Goal: Feedback & Contribution: Contribute content

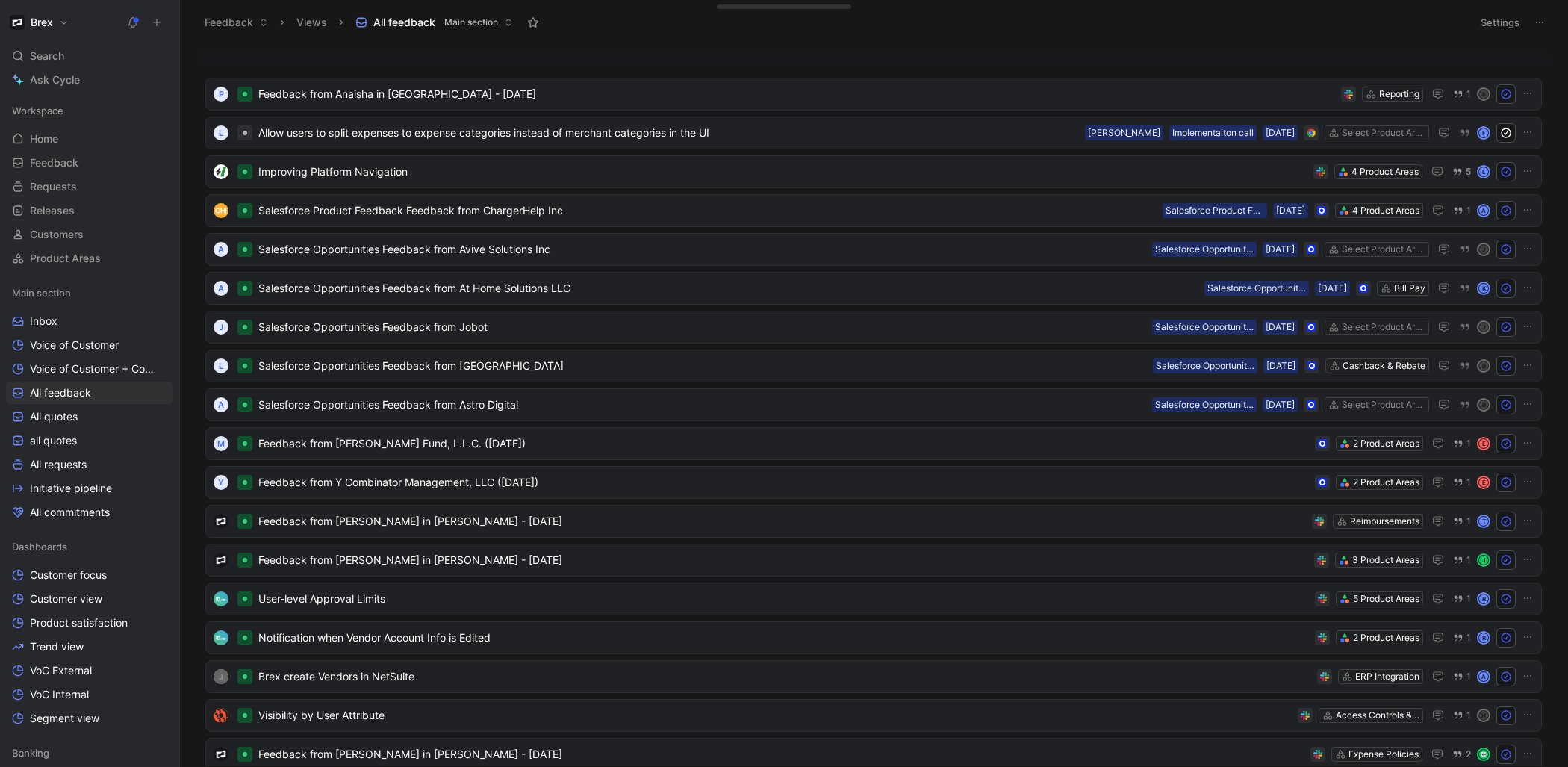
click at [152, 25] on icon at bounding box center [156, 22] width 11 height 11
click at [161, 24] on icon at bounding box center [156, 22] width 11 height 11
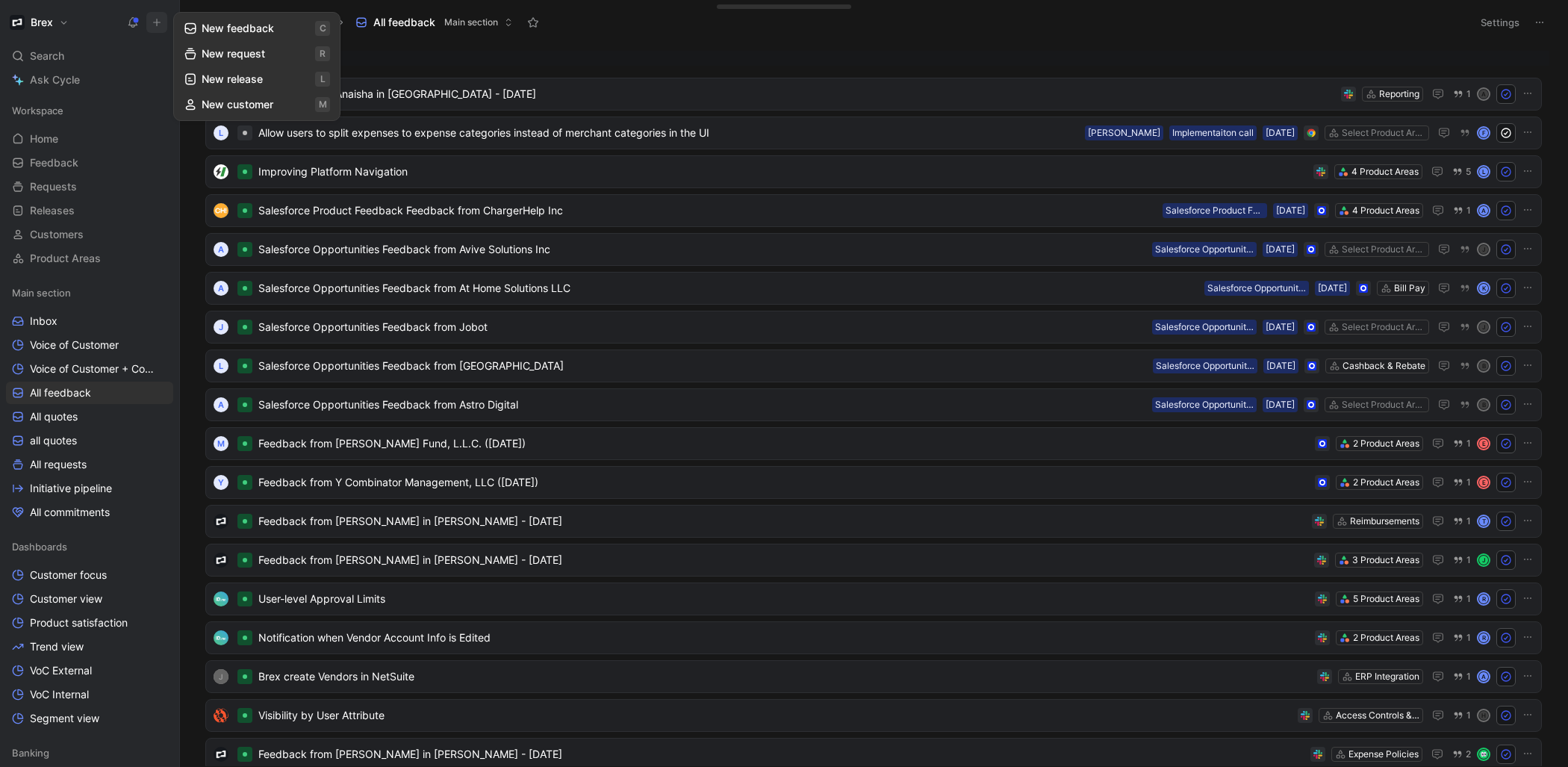
click at [223, 32] on button "New feedback c" at bounding box center [257, 28] width 160 height 25
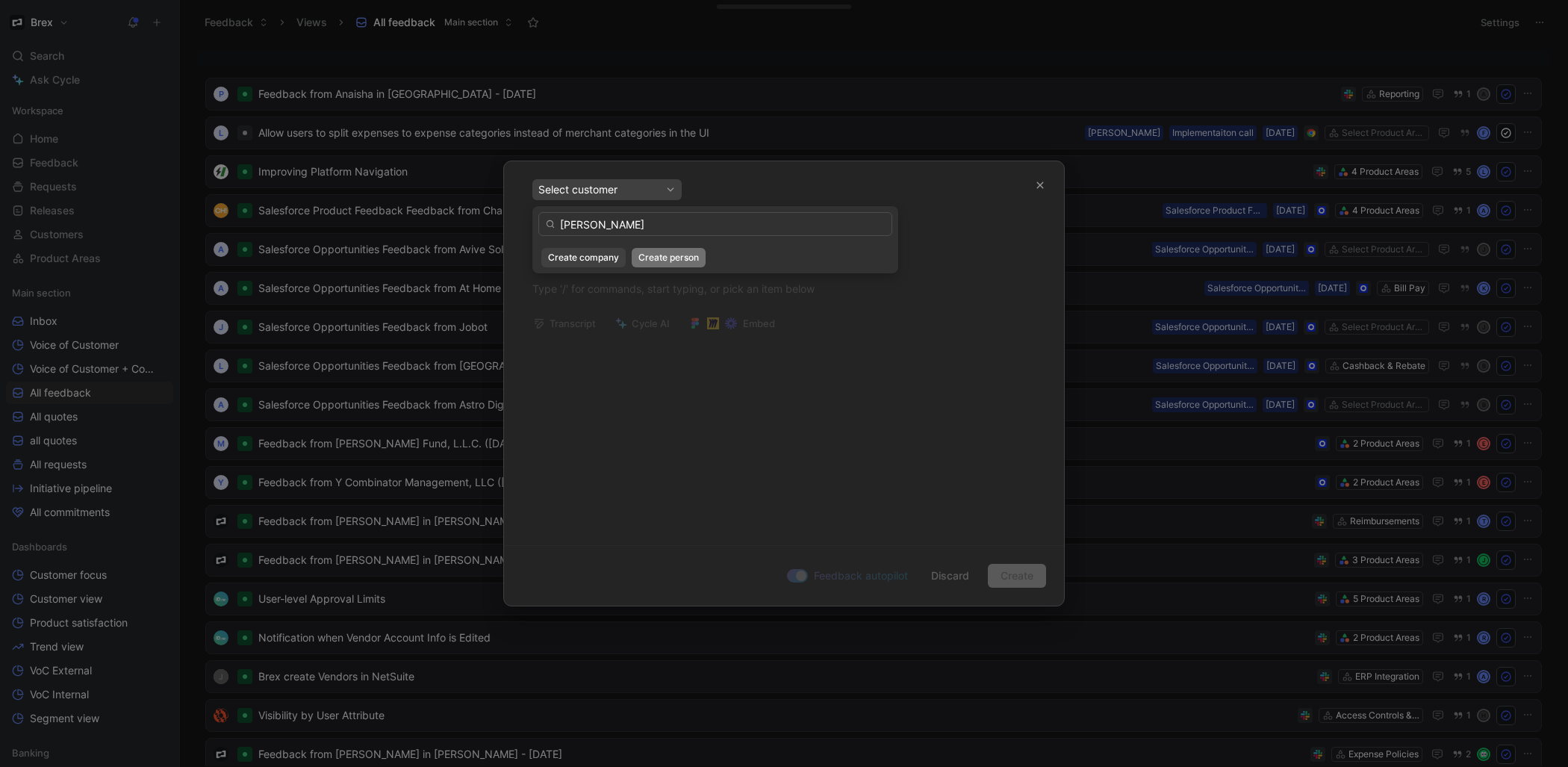
type input "[PERSON_NAME]"
click at [683, 259] on span "Create person" at bounding box center [668, 258] width 61 height 15
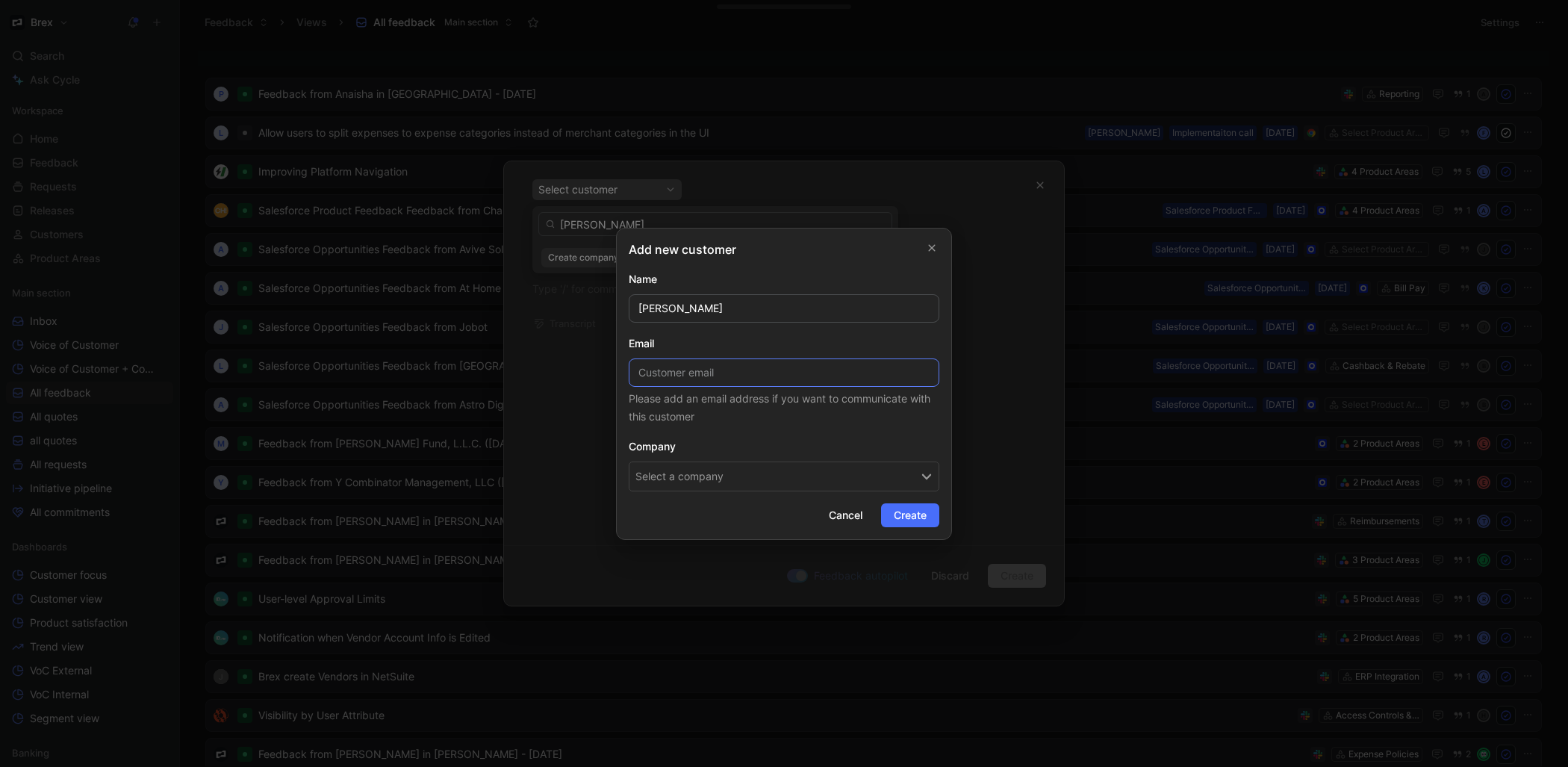
click at [849, 381] on input at bounding box center [784, 372] width 310 height 28
paste input "[PERSON_NAME][EMAIL_ADDRESS][DOMAIN_NAME]"
type input "[PERSON_NAME][EMAIL_ADDRESS][DOMAIN_NAME]"
click at [743, 477] on button "Select a company" at bounding box center [784, 476] width 310 height 30
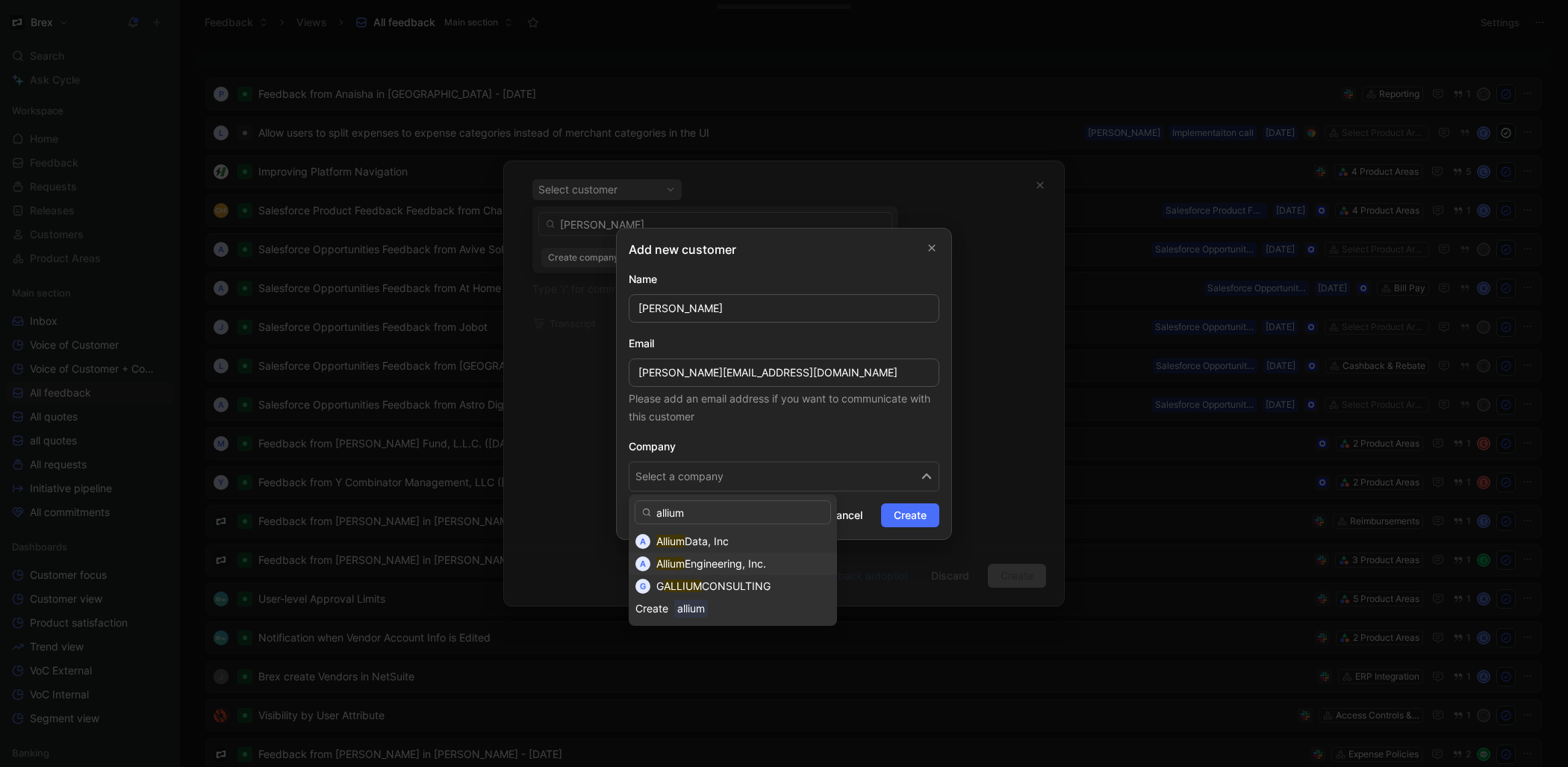
type input "allium"
click at [764, 566] on span "Engineering, Inc." at bounding box center [725, 563] width 81 height 13
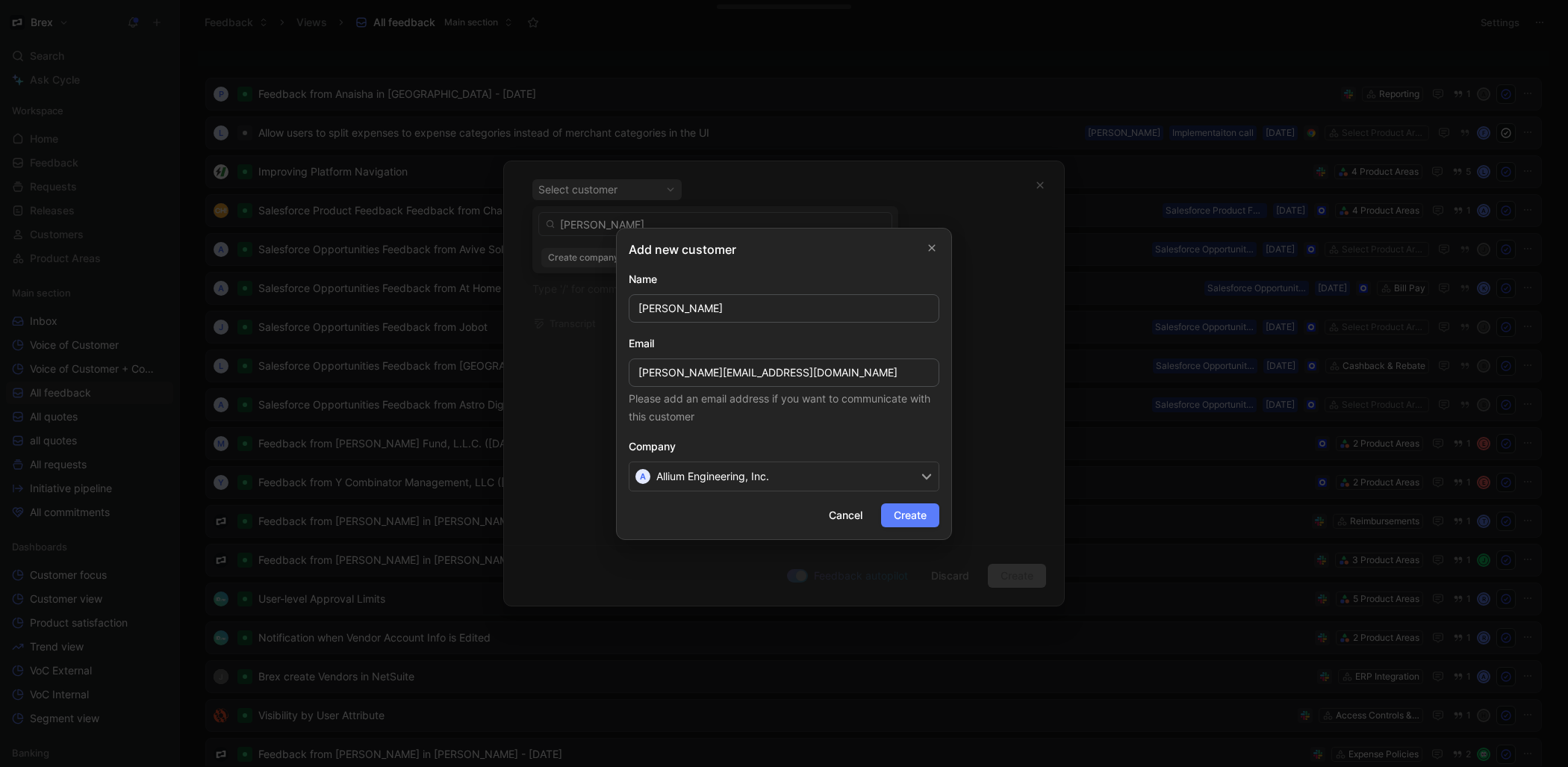
click at [891, 517] on button "Create" at bounding box center [910, 515] width 58 height 24
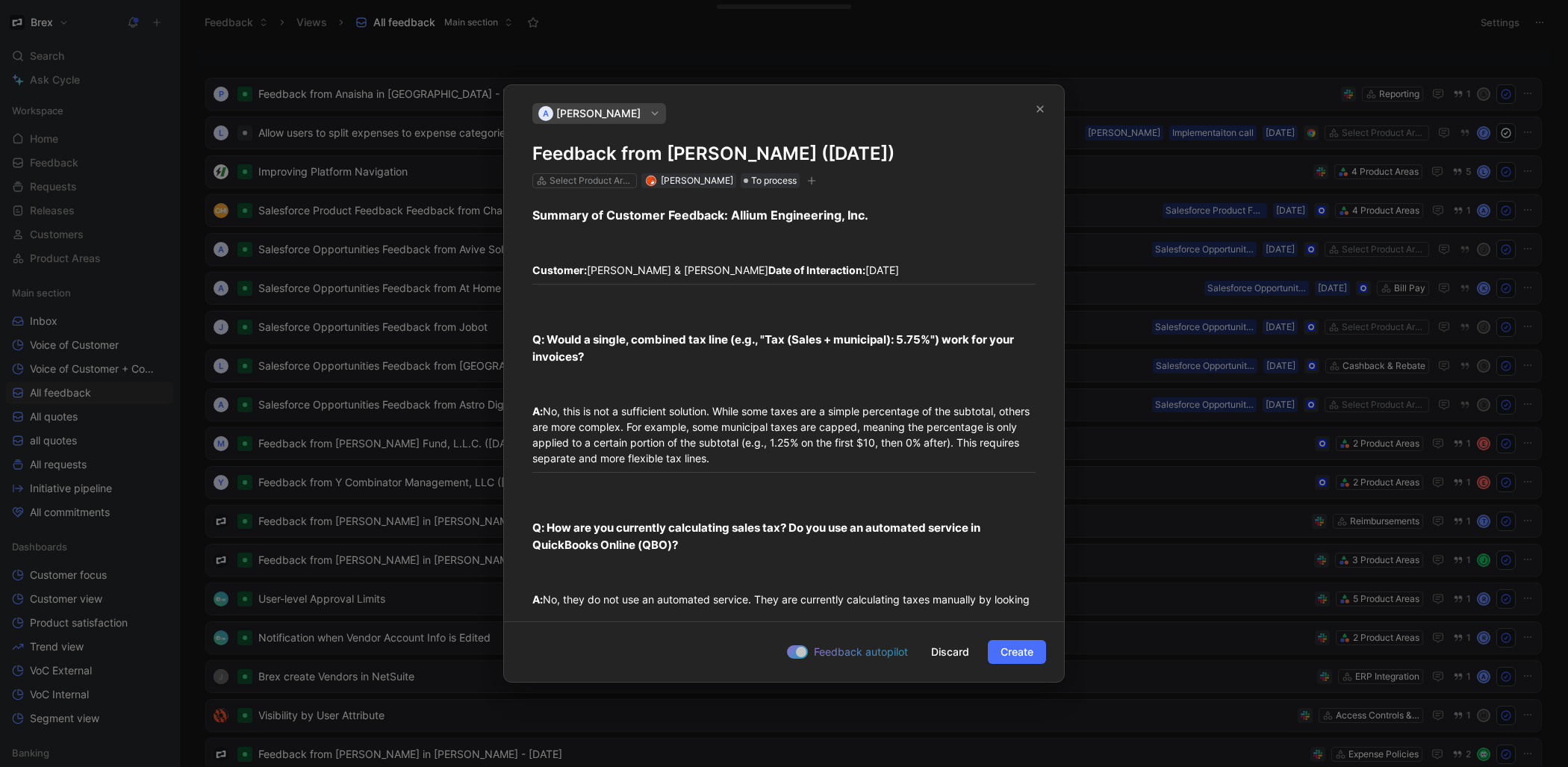
scroll to position [917, 0]
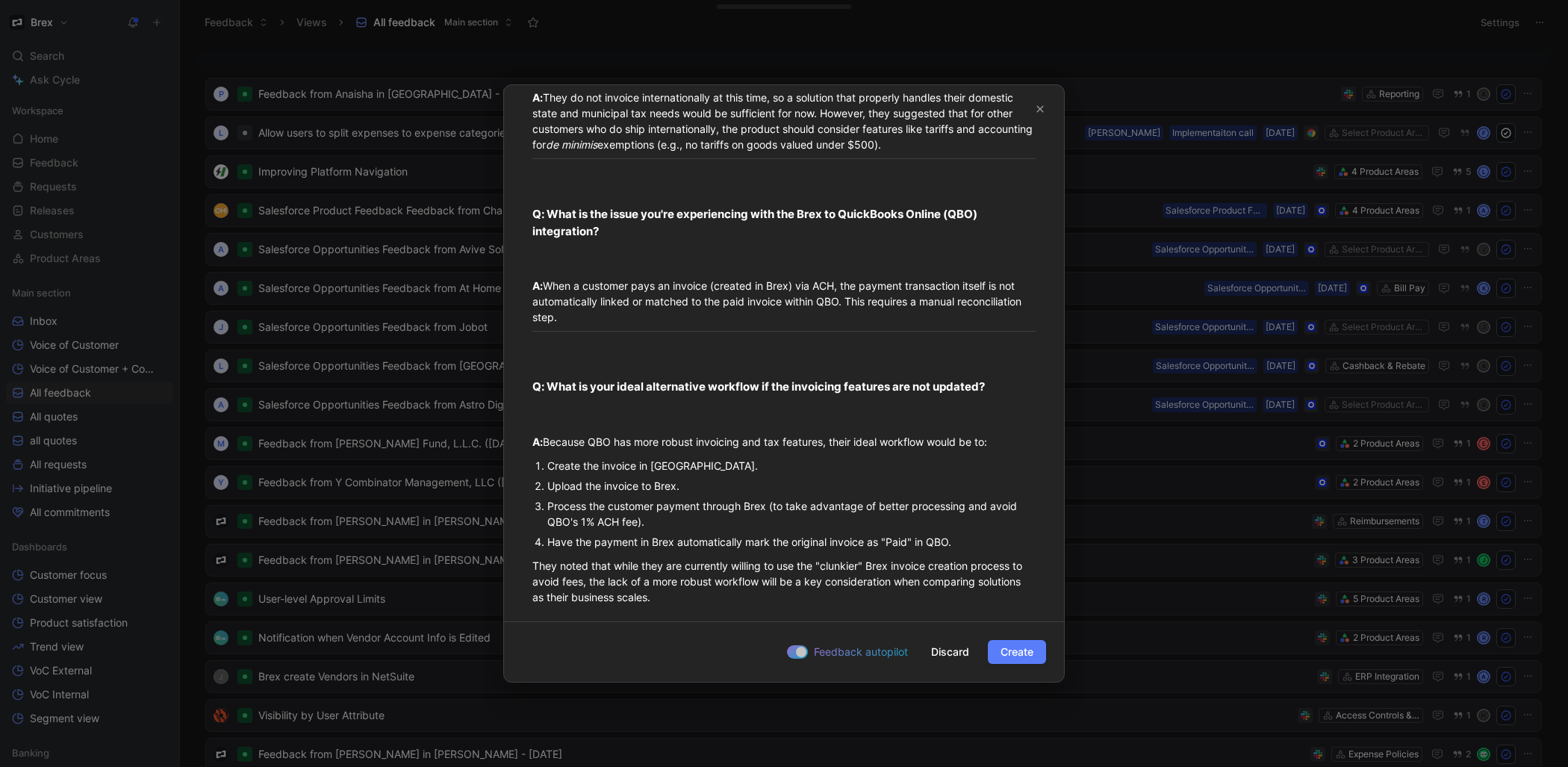
click at [1001, 652] on span "Create" at bounding box center [1017, 651] width 33 height 18
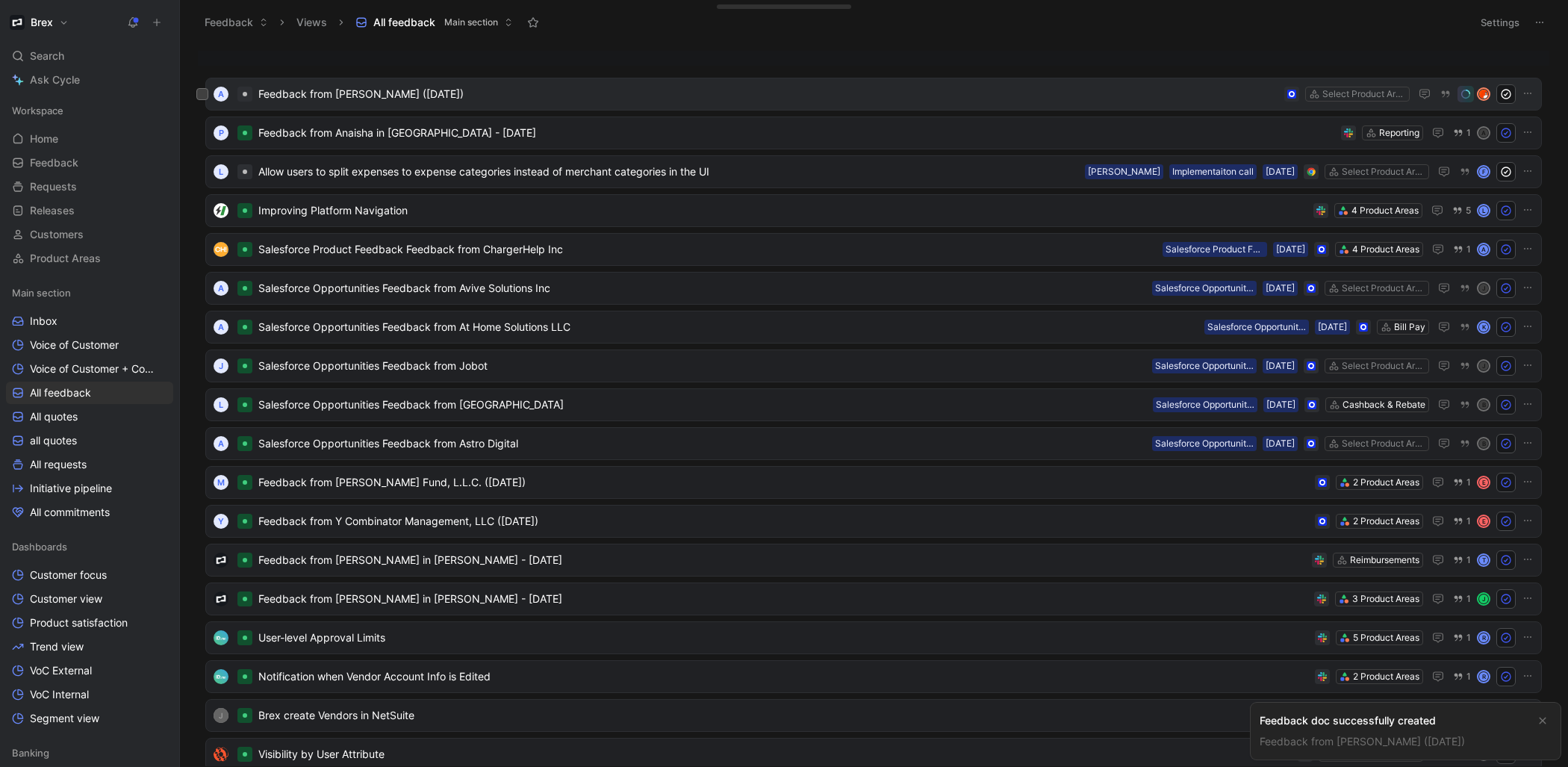
click at [353, 93] on span "Feedback from [PERSON_NAME] ([DATE])" at bounding box center [768, 93] width 1020 height 18
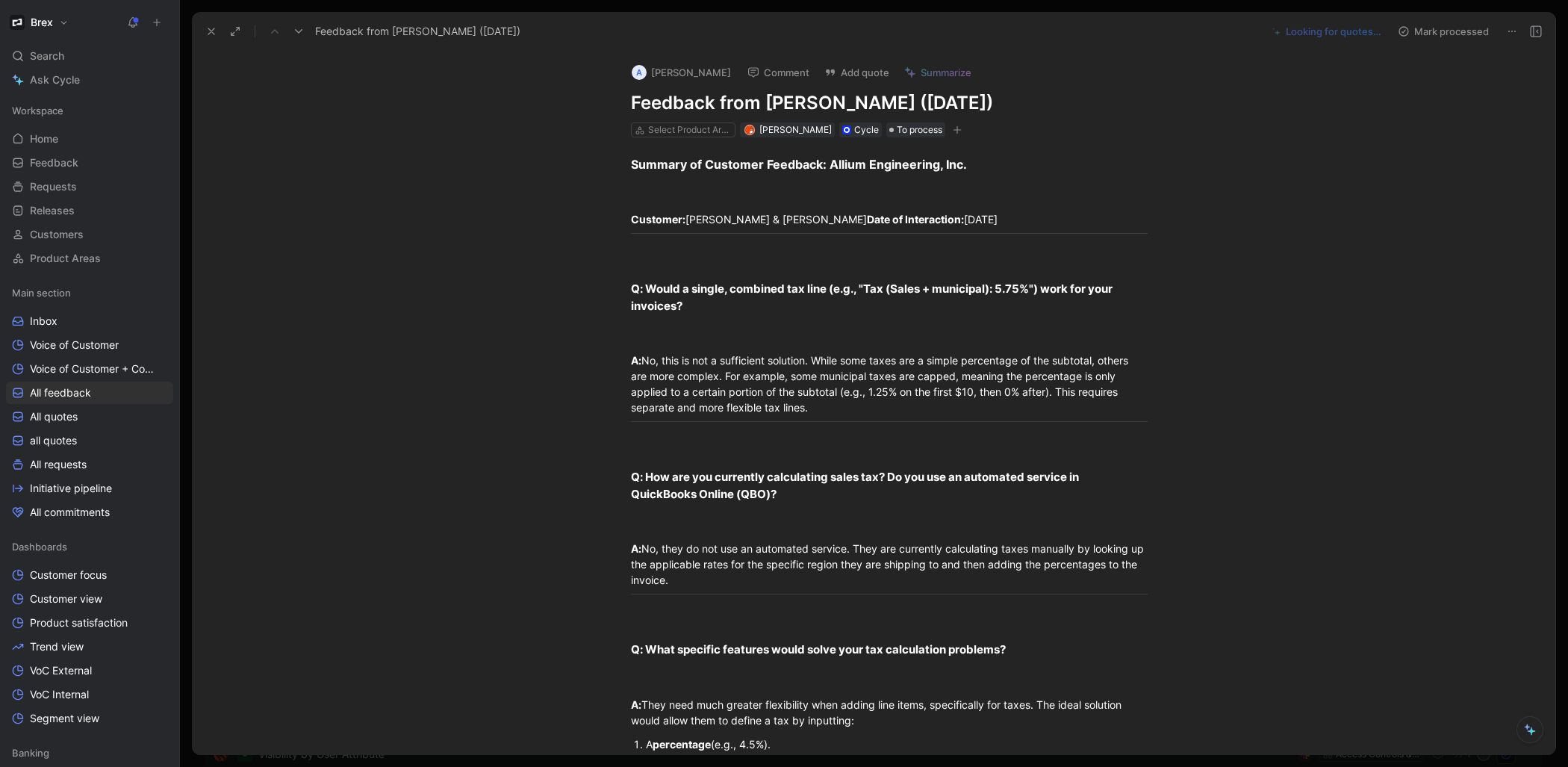
click at [748, 82] on div "Comment" at bounding box center [778, 72] width 75 height 21
click at [748, 95] on h1 "Feedback from [PERSON_NAME] ([DATE])" at bounding box center [889, 103] width 516 height 24
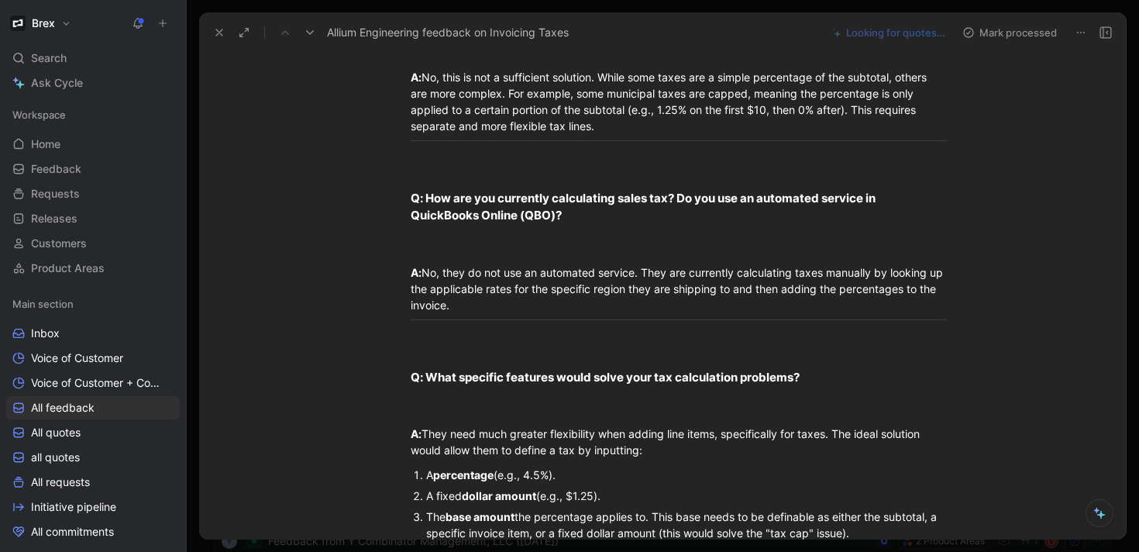
scroll to position [297, 0]
